Goal: Entertainment & Leisure: Consume media (video, audio)

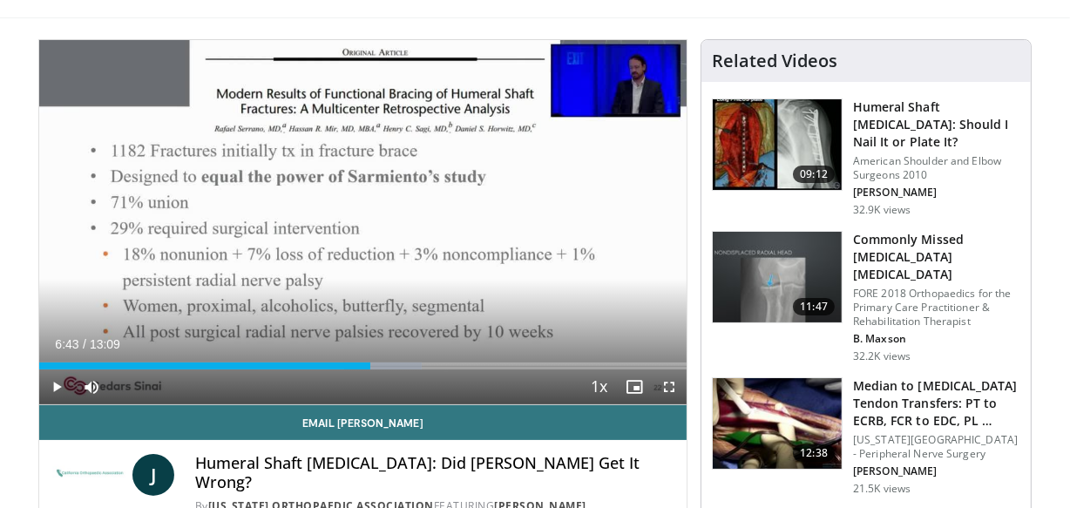
drag, startPoint x: 0, startPoint y: 0, endPoint x: 532, endPoint y: 241, distance: 583.5
click at [532, 241] on div "10 seconds Tap to unmute" at bounding box center [362, 222] width 647 height 364
click at [59, 384] on span "Video Player" at bounding box center [56, 386] width 35 height 35
click at [667, 388] on span "Video Player" at bounding box center [669, 386] width 35 height 35
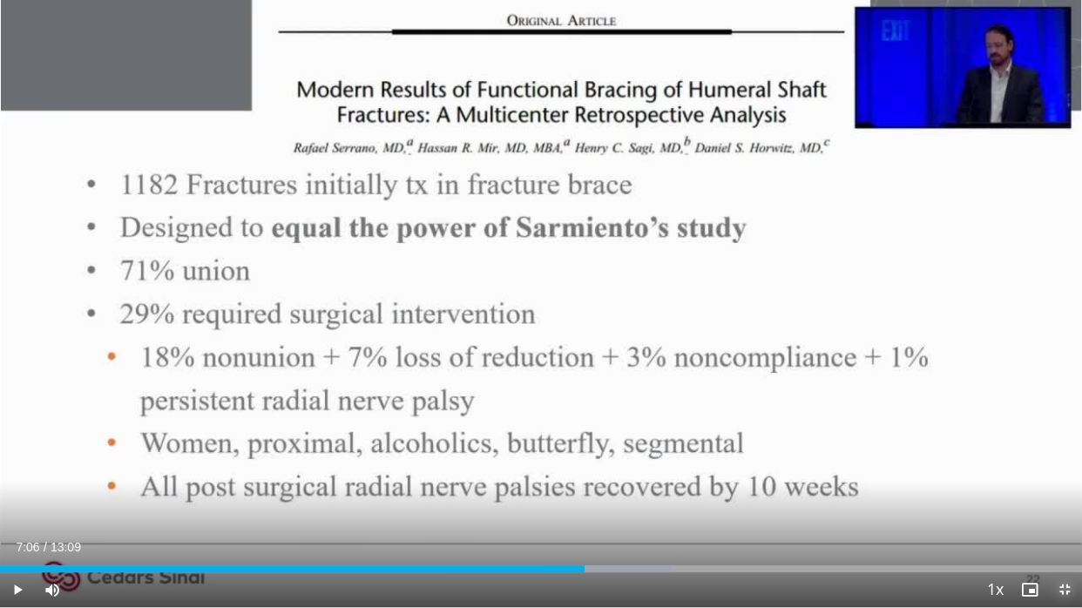
click at [1059, 507] on span "Video Player" at bounding box center [1064, 590] width 35 height 35
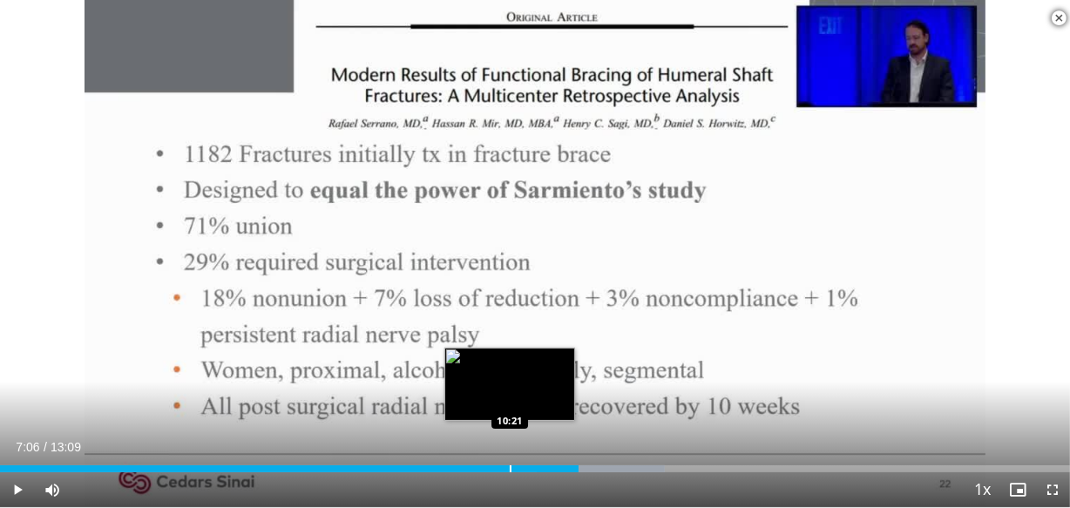
scroll to position [502, 0]
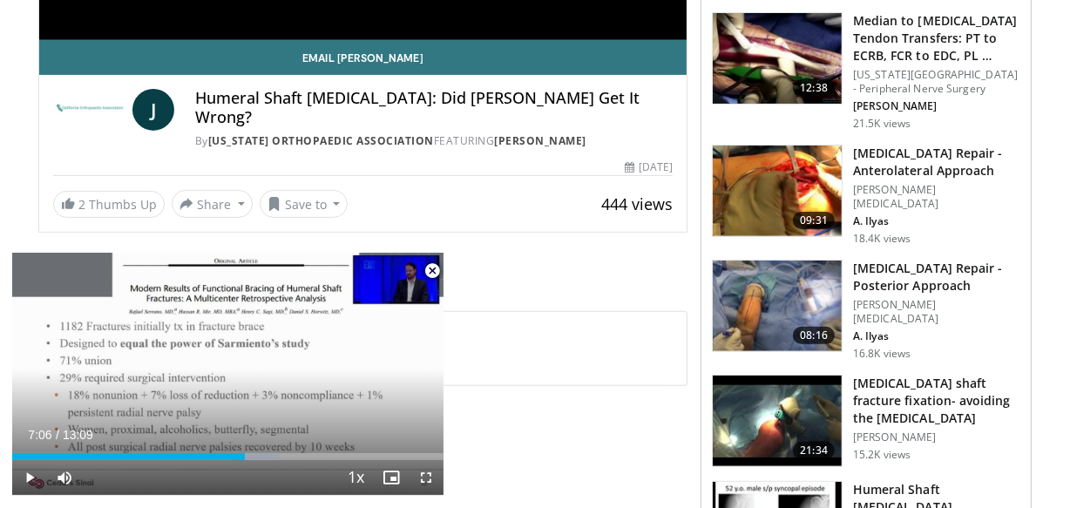
click at [431, 274] on span "Video Player" at bounding box center [432, 271] width 35 height 35
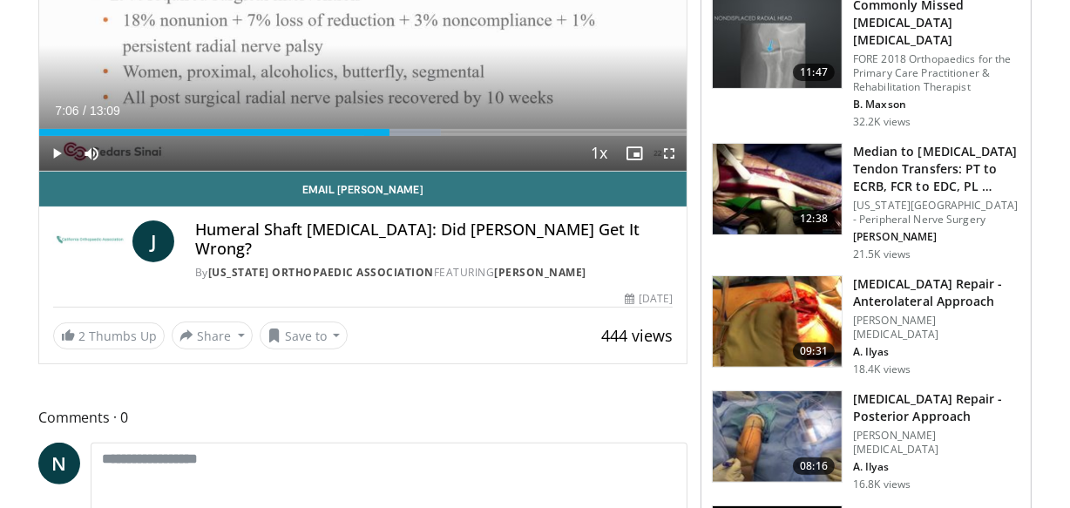
scroll to position [370, 0]
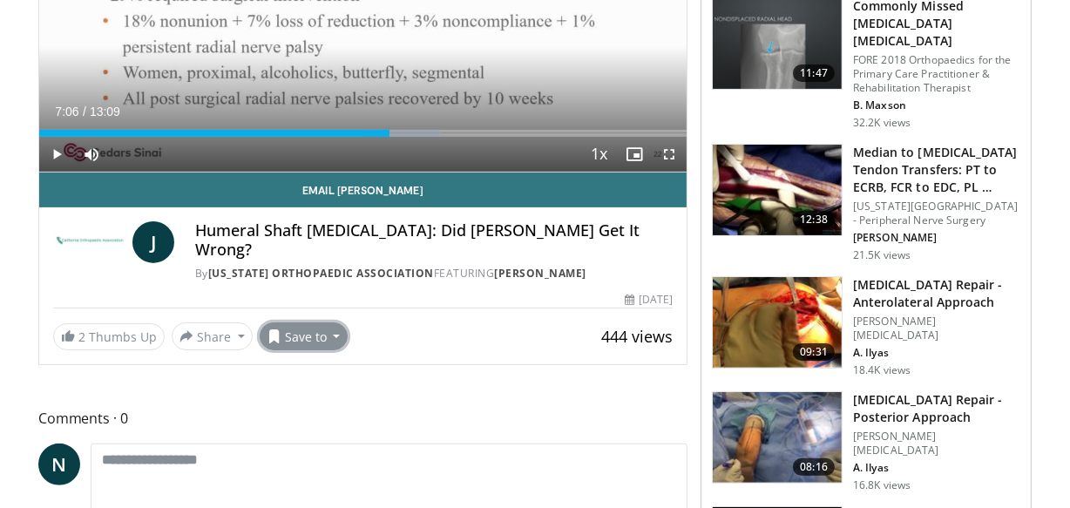
click at [306, 327] on button "Save to" at bounding box center [304, 336] width 89 height 28
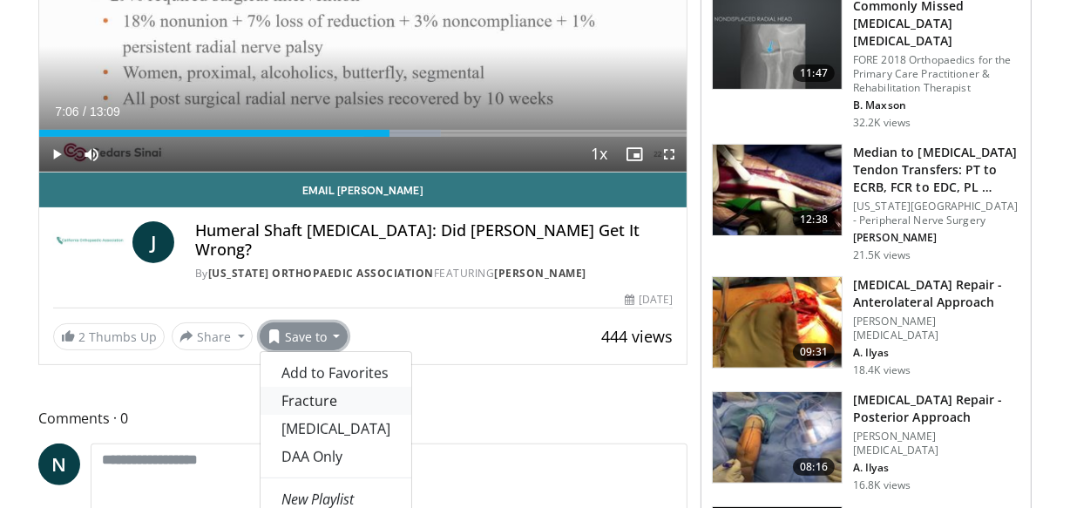
click at [300, 387] on link "Fracture" at bounding box center [336, 401] width 151 height 28
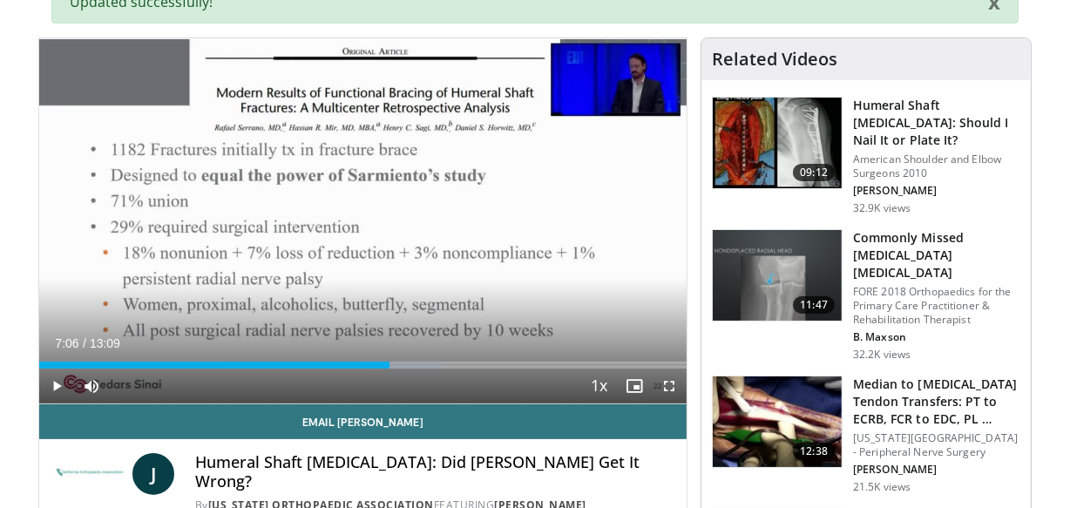
scroll to position [0, 0]
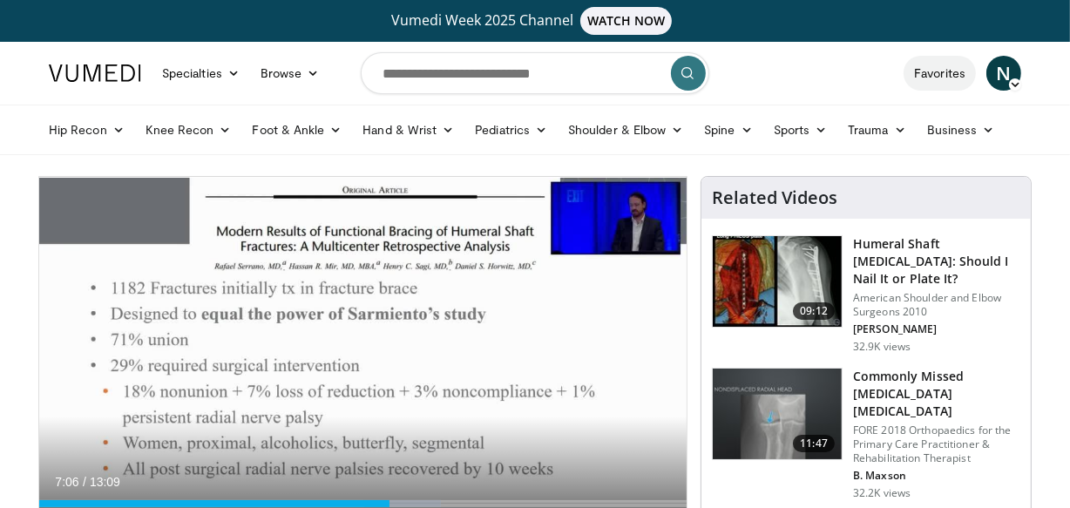
click at [942, 76] on link "Favorites" at bounding box center [940, 73] width 72 height 35
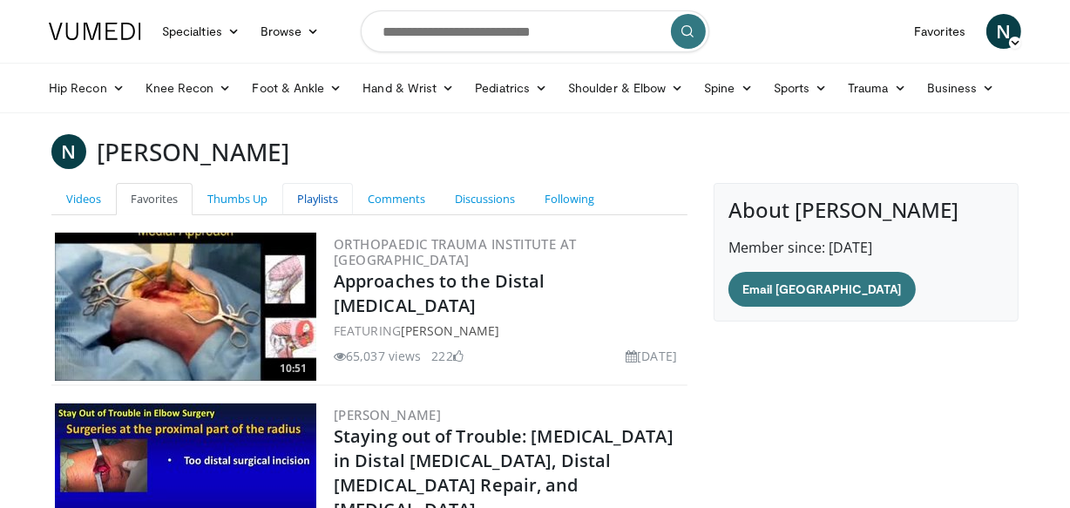
click at [322, 196] on link "Playlists" at bounding box center [317, 199] width 71 height 32
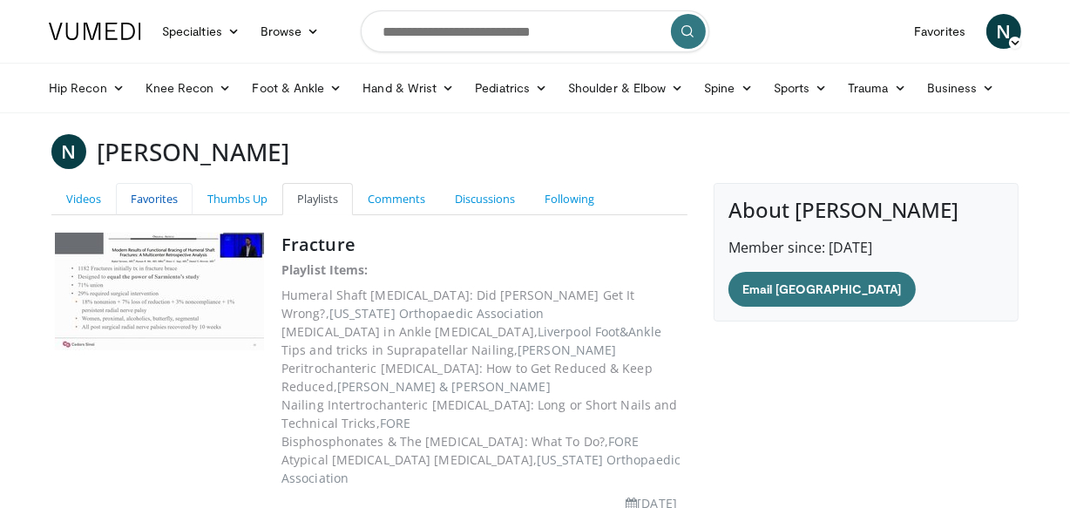
click at [135, 202] on link "Favorites" at bounding box center [154, 199] width 77 height 32
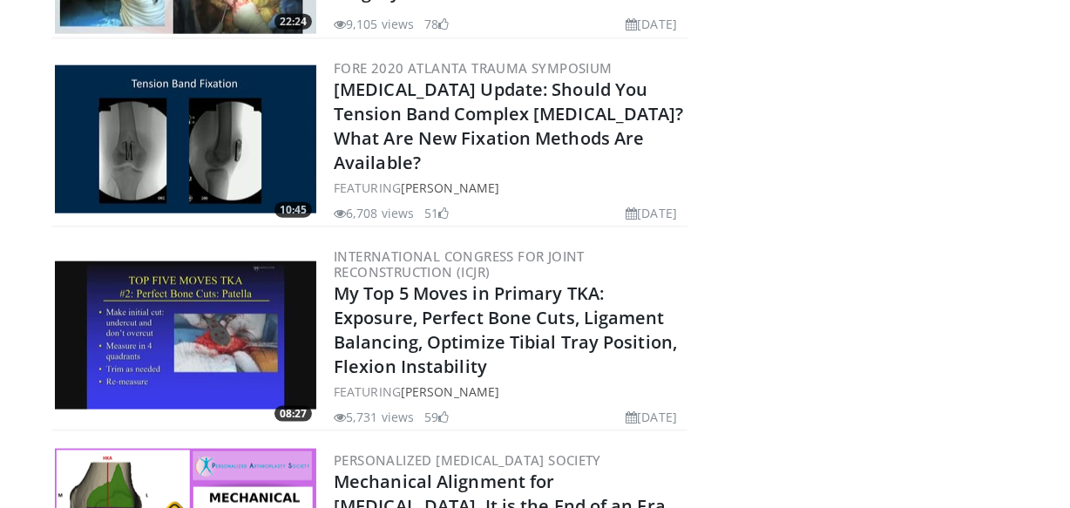
scroll to position [1885, 0]
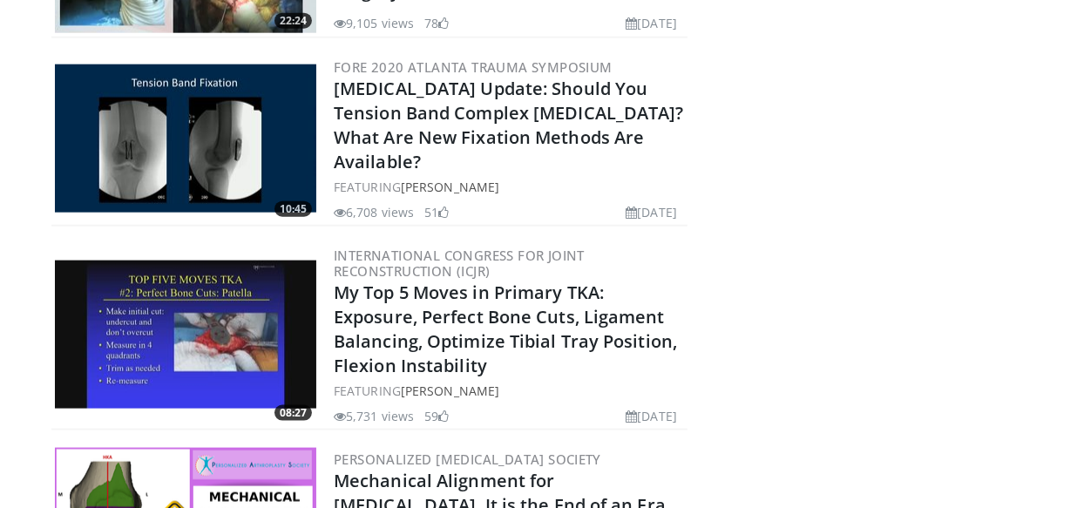
drag, startPoint x: 215, startPoint y: 91, endPoint x: 764, endPoint y: 212, distance: 562.2
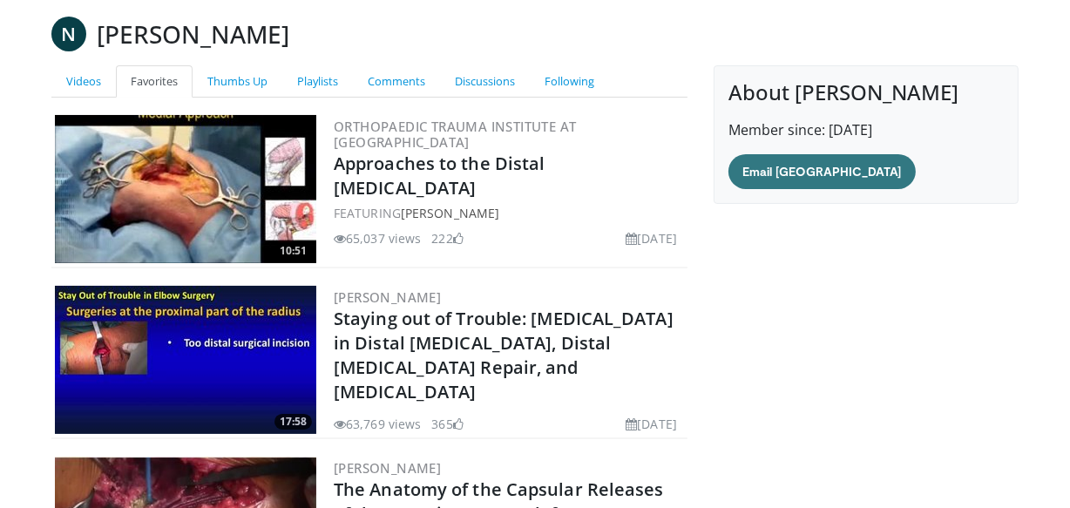
scroll to position [0, 0]
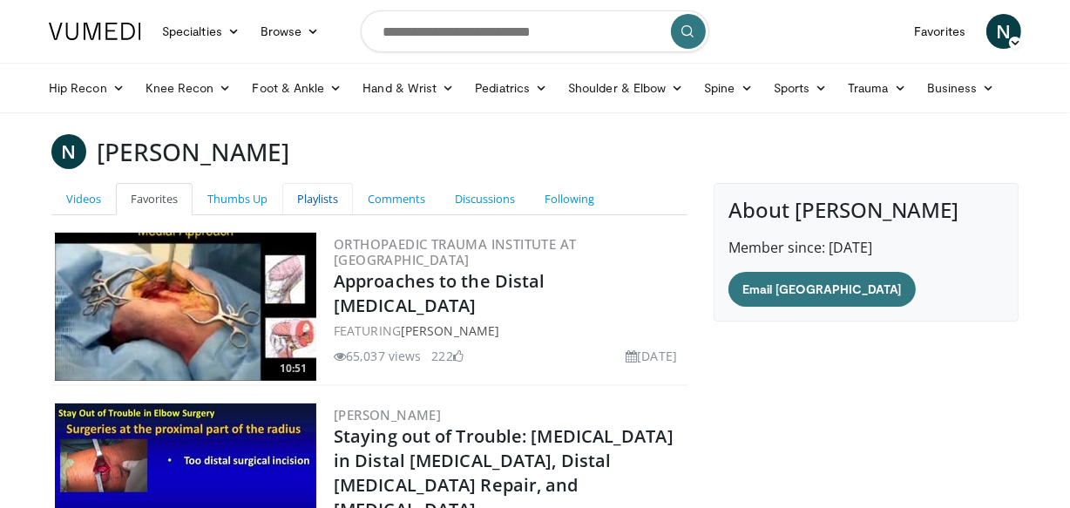
click at [306, 197] on link "Playlists" at bounding box center [317, 199] width 71 height 32
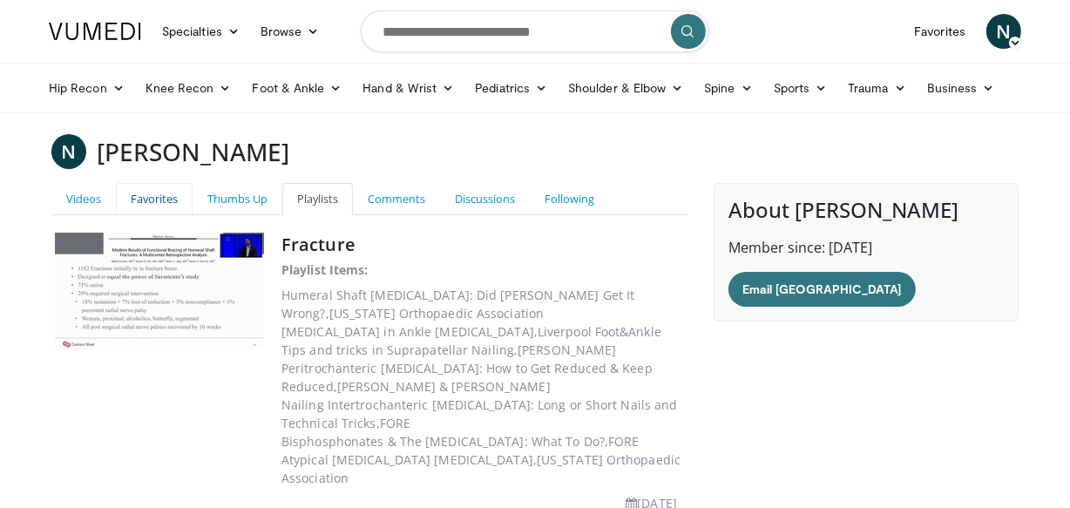
click at [150, 200] on link "Favorites" at bounding box center [154, 199] width 77 height 32
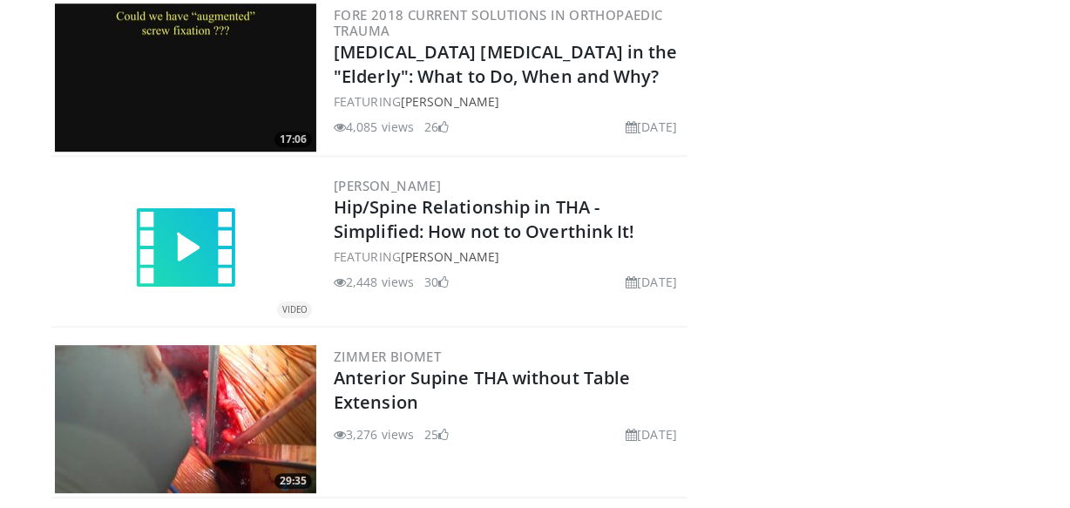
scroll to position [4591, 0]
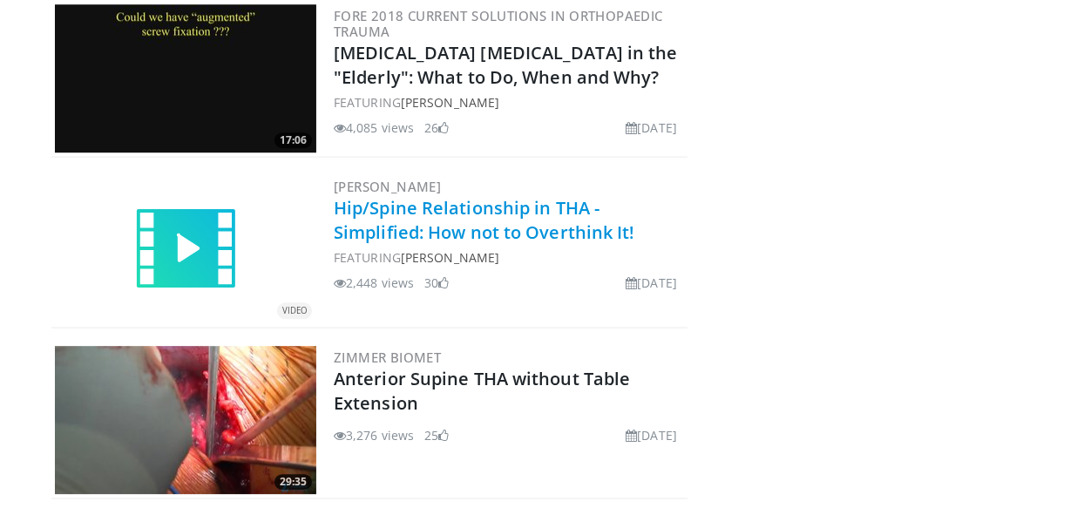
click at [433, 212] on link "Hip/Spine Relationship in THA - Simplified: How not to Overthink It!" at bounding box center [485, 220] width 302 height 48
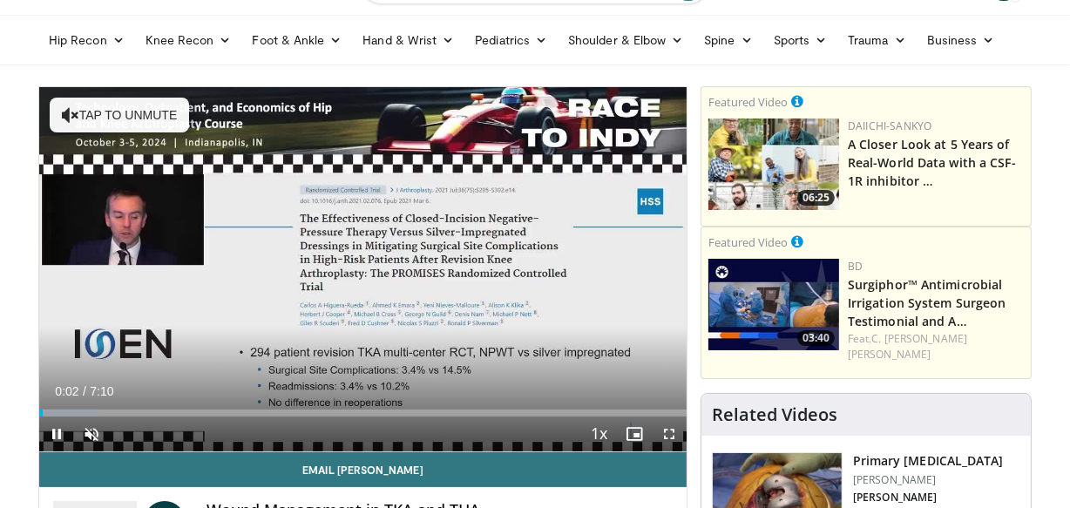
scroll to position [47, 0]
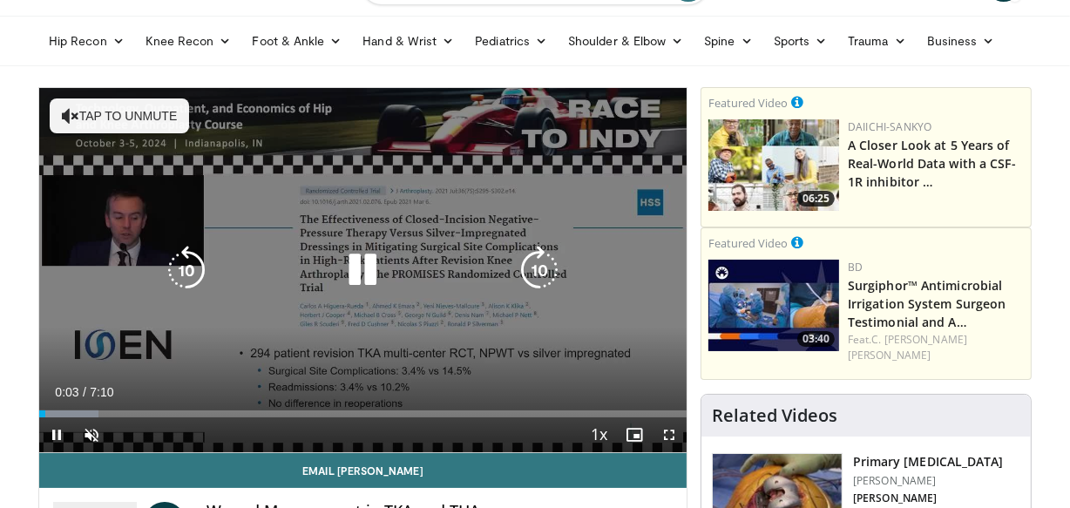
click at [147, 123] on button "Tap to unmute" at bounding box center [119, 115] width 139 height 35
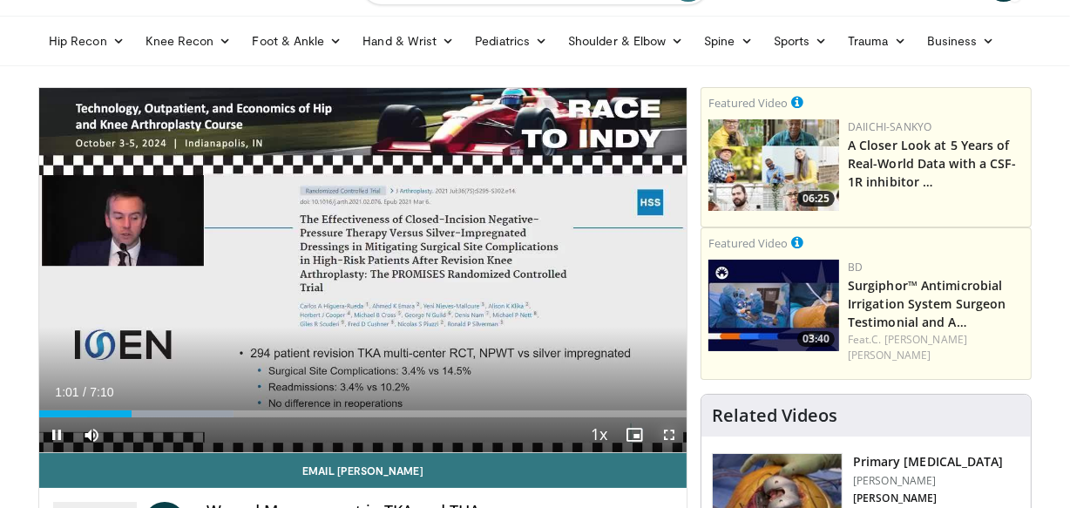
click at [668, 428] on span "Video Player" at bounding box center [669, 434] width 35 height 35
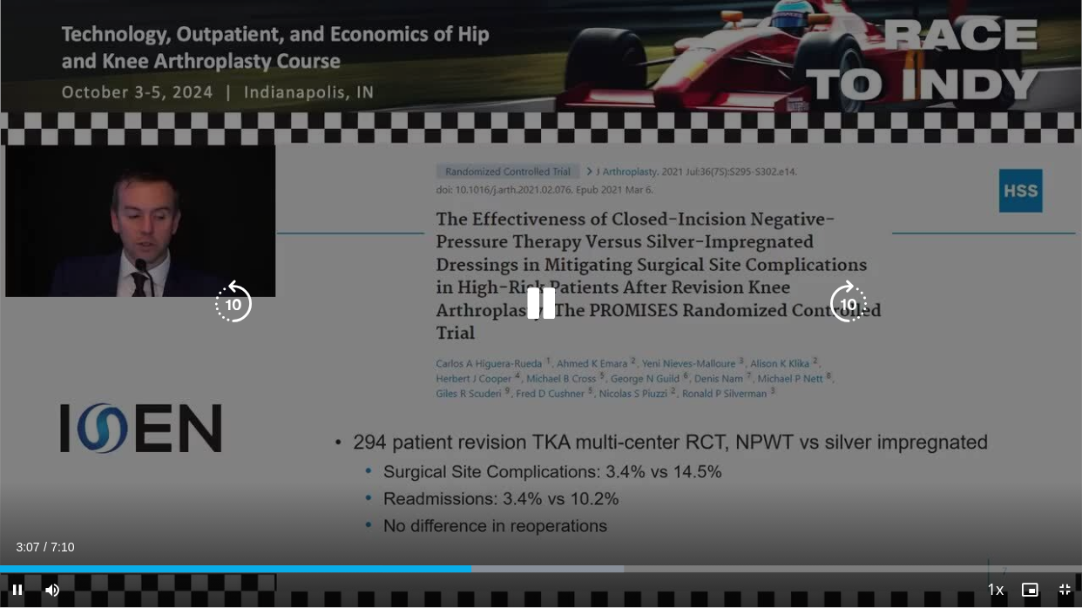
click at [227, 283] on icon "Video Player" at bounding box center [233, 304] width 49 height 49
click at [235, 303] on icon "Video Player" at bounding box center [233, 304] width 49 height 49
click at [558, 296] on icon "Video Player" at bounding box center [541, 304] width 49 height 49
click at [542, 280] on icon "Video Player" at bounding box center [541, 304] width 49 height 49
click at [236, 299] on icon "Video Player" at bounding box center [233, 304] width 49 height 49
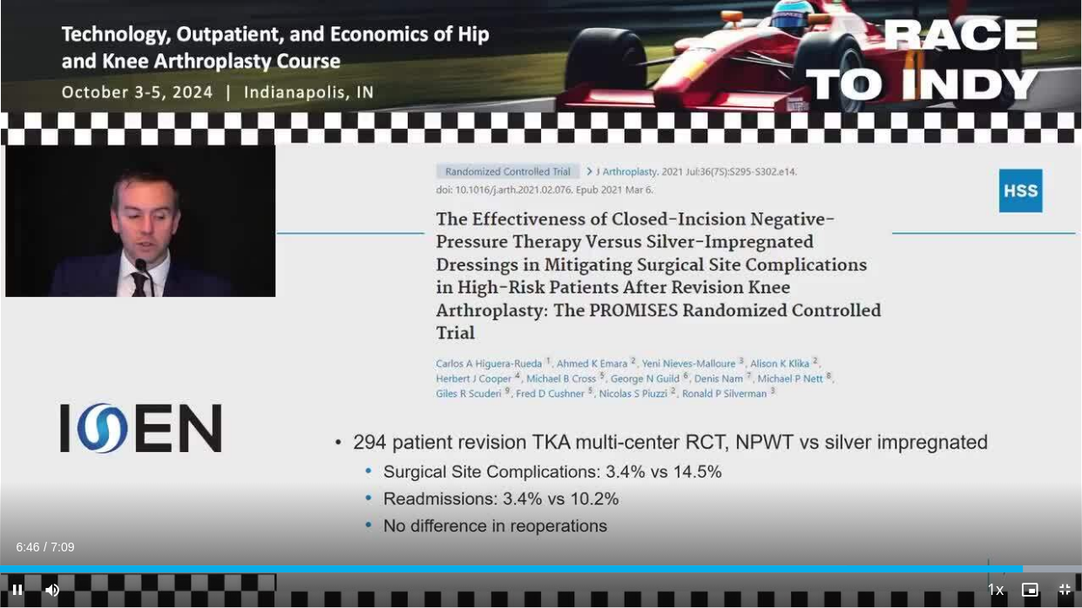
click at [1067, 507] on span "Video Player" at bounding box center [1064, 590] width 35 height 35
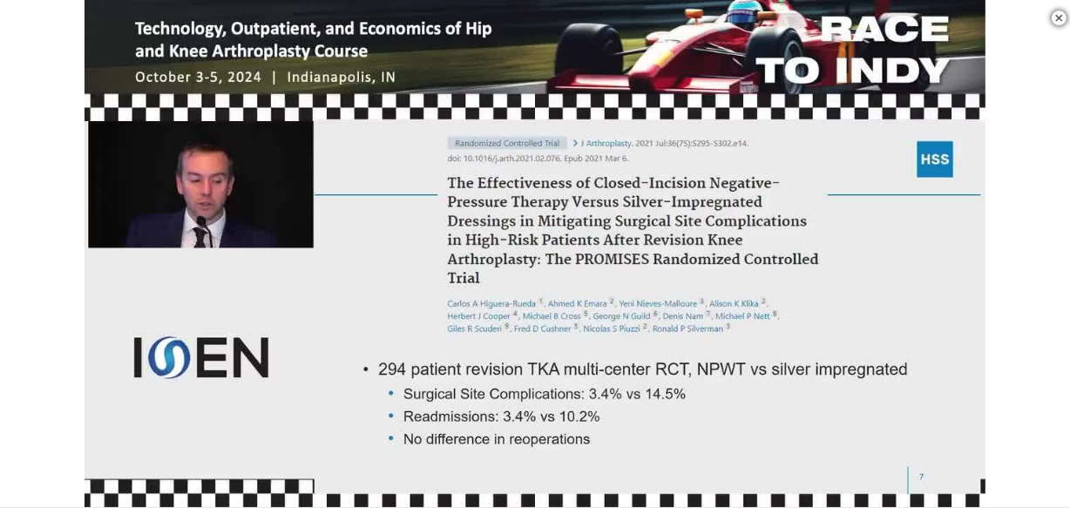
scroll to position [0, 0]
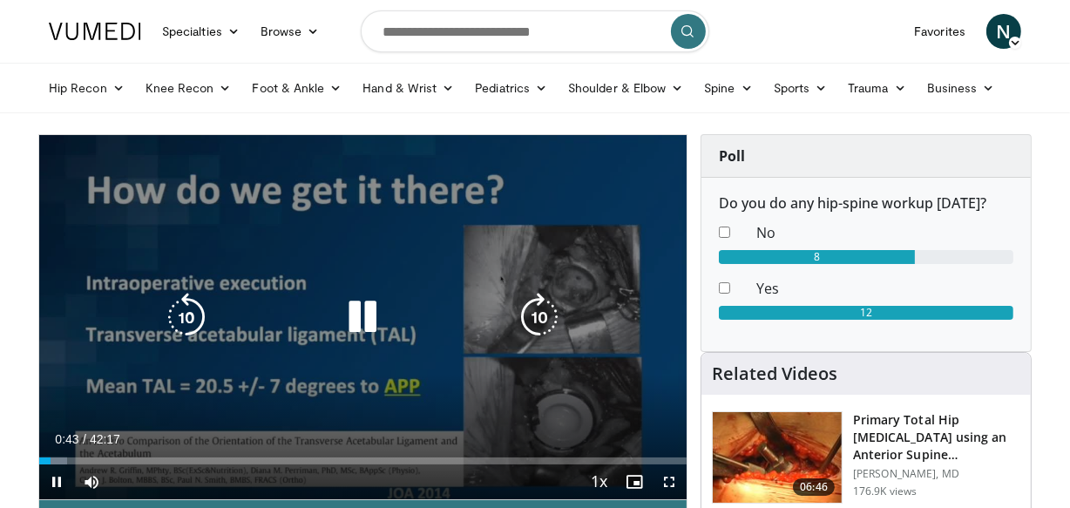
click at [353, 316] on icon "Video Player" at bounding box center [362, 317] width 49 height 49
